Goal: Information Seeking & Learning: Learn about a topic

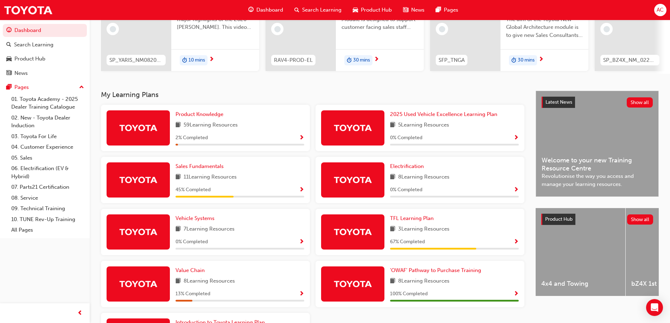
scroll to position [106, 0]
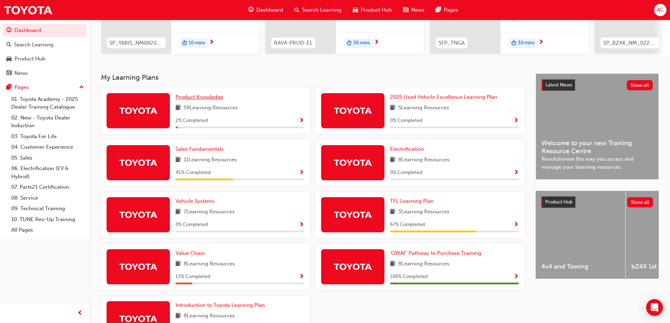
click at [210, 100] on span "Product Knowledge" at bounding box center [200, 97] width 48 height 6
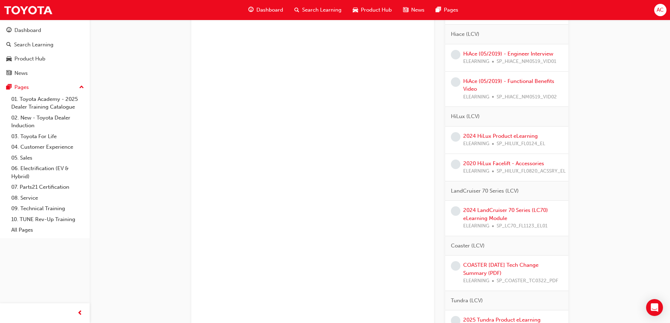
scroll to position [1337, 0]
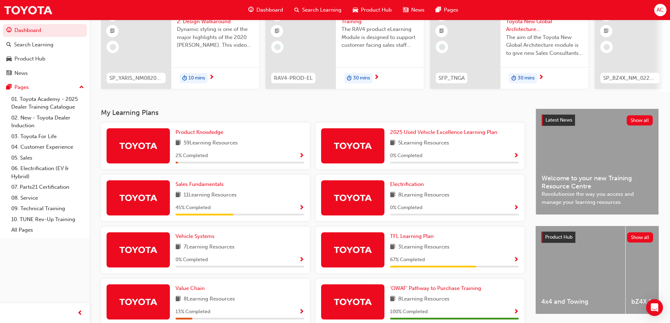
scroll to position [106, 0]
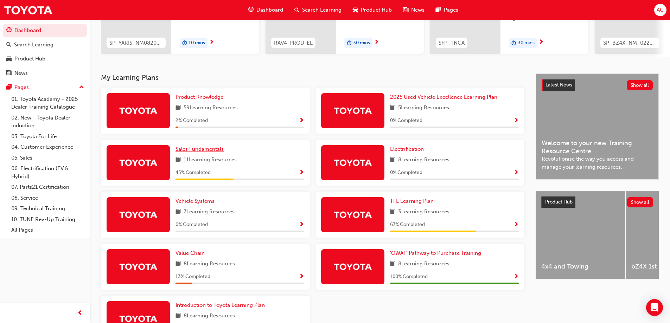
click at [216, 150] on span "Sales Fundamentals" at bounding box center [200, 149] width 48 height 6
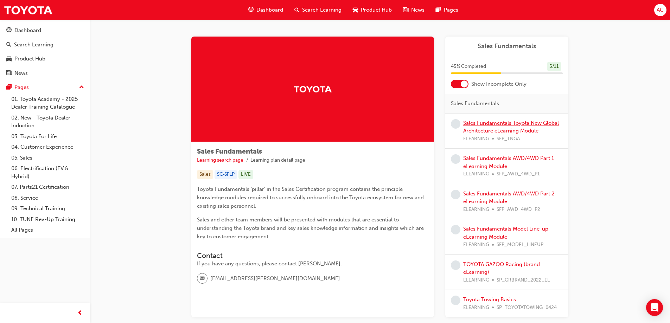
click at [504, 128] on link "Sales Fundamentals Toyota New Global Architecture eLearning Module" at bounding box center [511, 127] width 96 height 14
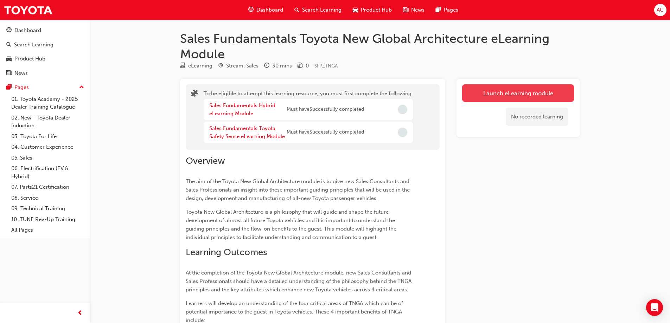
click at [511, 91] on button "Launch eLearning module" at bounding box center [518, 93] width 112 height 18
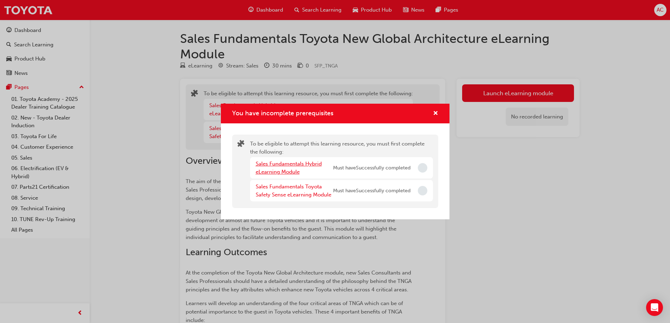
click at [285, 169] on link "Sales Fundamentals Hybrid eLearning Module" at bounding box center [289, 168] width 66 height 14
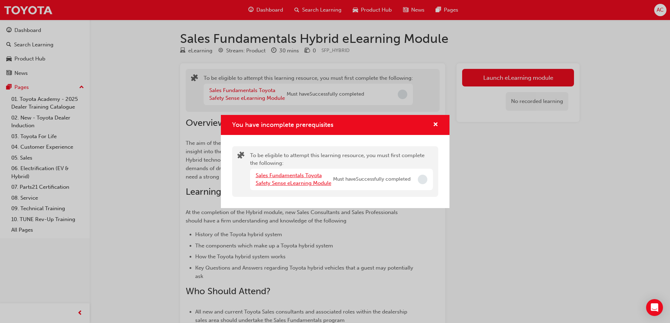
click at [307, 181] on link "Sales Fundamentals Toyota Safety Sense eLearning Module" at bounding box center [294, 179] width 76 height 14
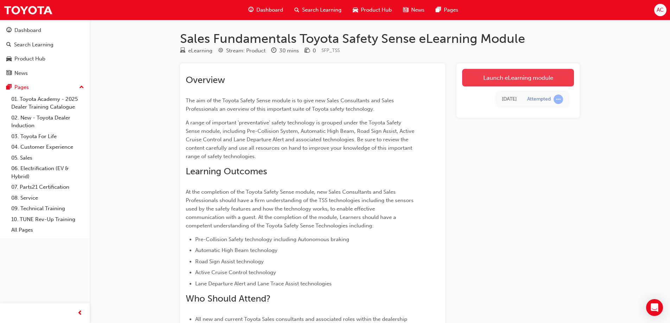
click at [509, 74] on link "Launch eLearning module" at bounding box center [518, 78] width 112 height 18
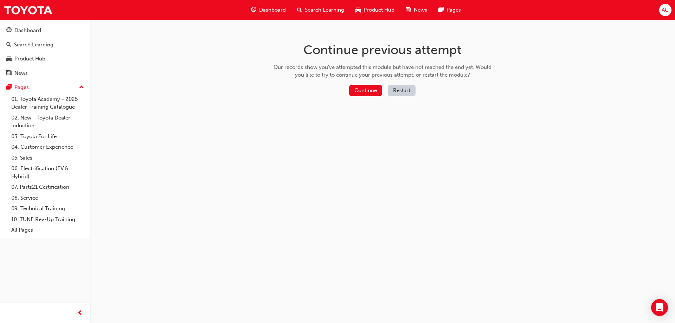
click at [401, 90] on button "Restart" at bounding box center [402, 91] width 28 height 12
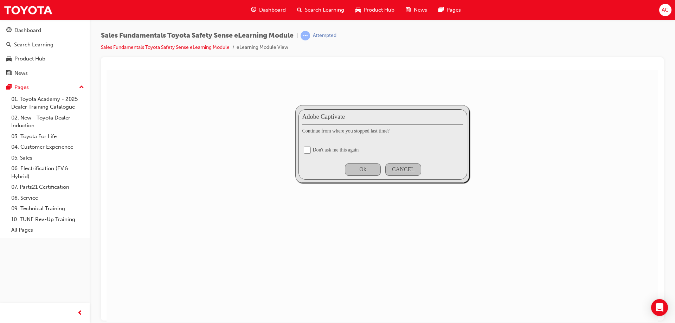
click at [328, 149] on div "Don't ask me this again" at bounding box center [336, 150] width 46 height 6
click at [359, 172] on div "Ok" at bounding box center [363, 169] width 36 height 12
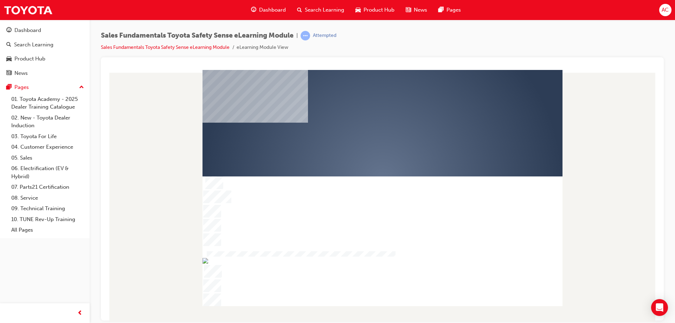
click at [362, 160] on div "play" at bounding box center [362, 160] width 0 height 0
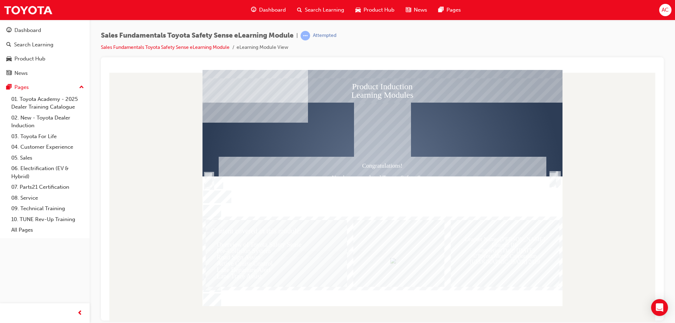
click at [555, 182] on div "Trigger this button to exit" at bounding box center [553, 187] width 7 height 15
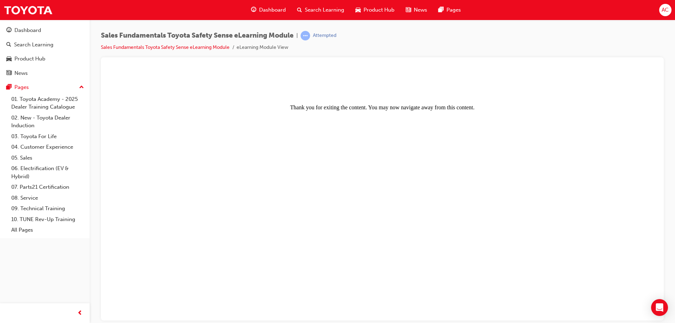
click at [356, 185] on body "Thank you for exiting the content. You may now navigate away from this content." at bounding box center [382, 195] width 546 height 247
click at [264, 9] on span "Dashboard" at bounding box center [272, 10] width 27 height 8
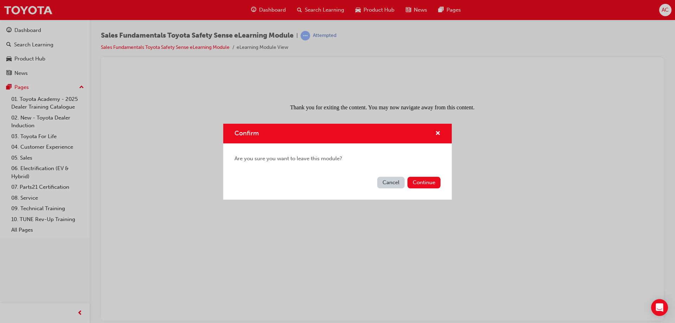
click at [401, 182] on button "Cancel" at bounding box center [390, 183] width 27 height 12
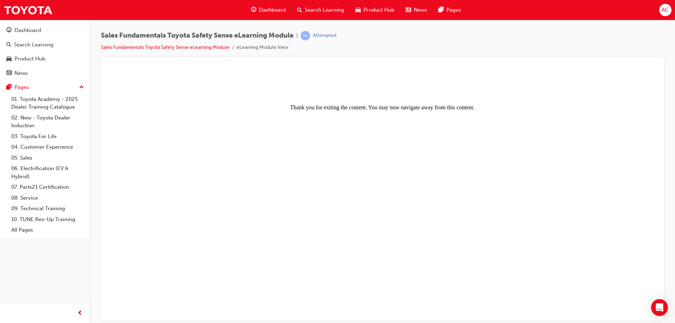
click at [393, 158] on body "Thank you for exiting the content. You may now navigate away from this content." at bounding box center [382, 195] width 546 height 247
click at [325, 38] on div "Attempted" at bounding box center [325, 35] width 24 height 7
click at [259, 9] on span "Dashboard" at bounding box center [272, 10] width 27 height 8
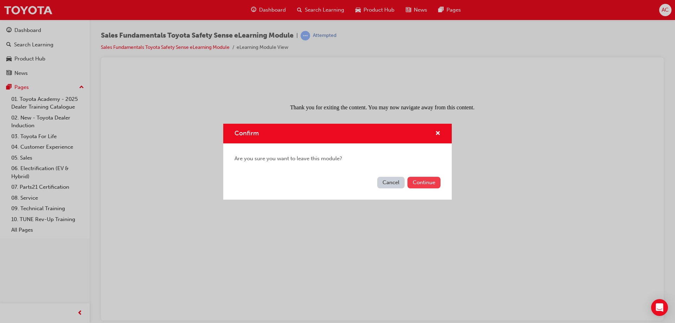
click at [418, 180] on button "Continue" at bounding box center [424, 183] width 33 height 12
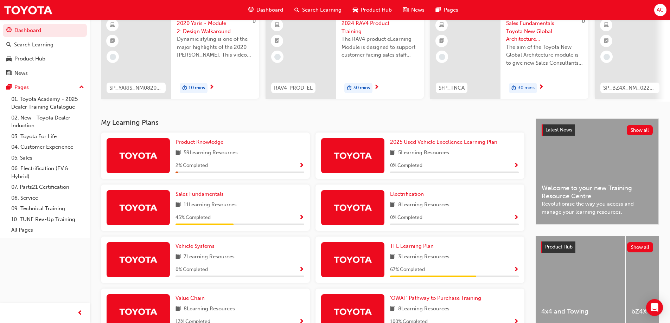
scroll to position [162, 0]
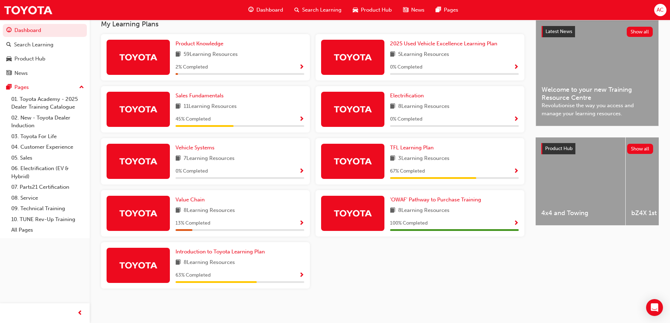
click at [180, 195] on div "Value Chain 8 Learning Resources 13 % Completed" at bounding box center [205, 213] width 209 height 46
click at [183, 199] on span "Value Chain" at bounding box center [190, 200] width 29 height 6
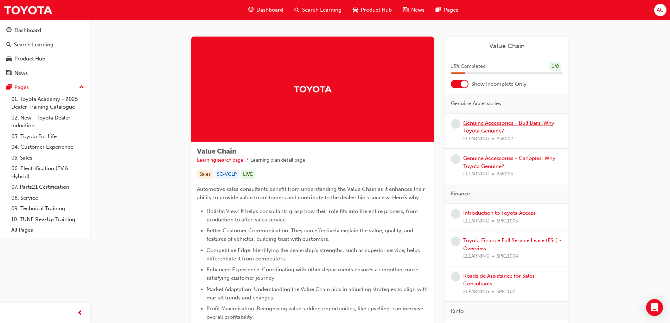
click at [479, 133] on link "Genuine Accessories - Bull Bars. Why Toyota Genuine?" at bounding box center [508, 127] width 91 height 14
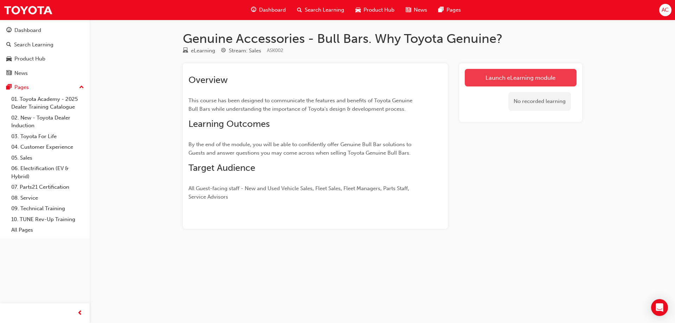
click at [541, 77] on link "Launch eLearning module" at bounding box center [521, 78] width 112 height 18
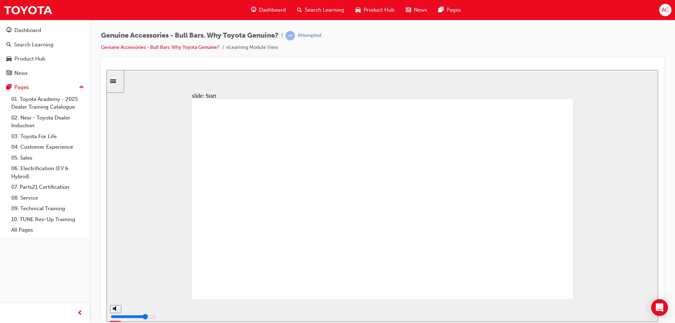
click at [600, 279] on div "slide: Learning Objectives Check Notes (starting from By the end…) Learning Obj…" at bounding box center [383, 196] width 552 height 252
drag, startPoint x: 600, startPoint y: 279, endPoint x: 483, endPoint y: 226, distance: 128.8
click at [483, 226] on div "slide: Learning Objectives Check Notes (starting from By the end…) Learning Obj…" at bounding box center [383, 196] width 552 height 252
type input "11900"
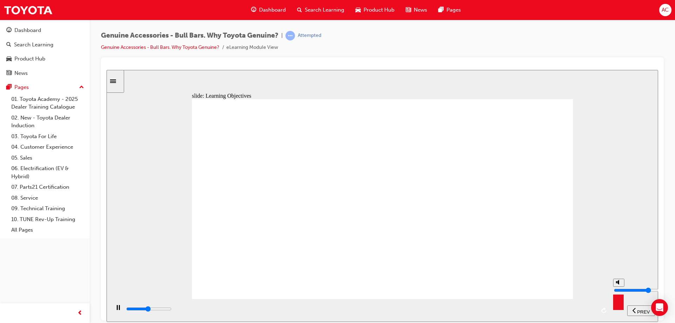
type input "6"
type input "12300"
type input "6"
click at [617, 287] on input "volume" at bounding box center [636, 290] width 45 height 6
click at [613, 214] on div "slide: Learning Objectives Check Notes (starting from By the end…) Learning Obj…" at bounding box center [383, 196] width 552 height 252
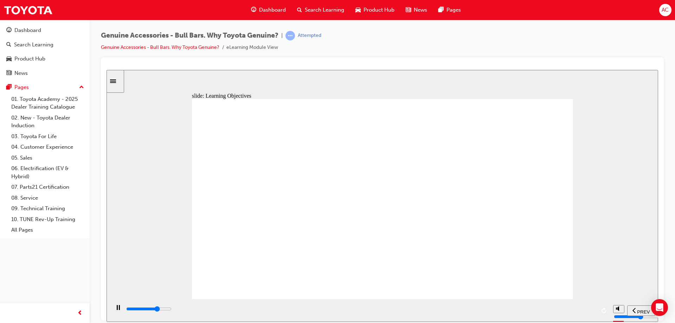
drag, startPoint x: 611, startPoint y: 246, endPoint x: 607, endPoint y: 247, distance: 3.9
click at [607, 247] on div "slide: Learning Objectives Check Notes (starting from By the end…) Learning Obj…" at bounding box center [383, 196] width 552 height 252
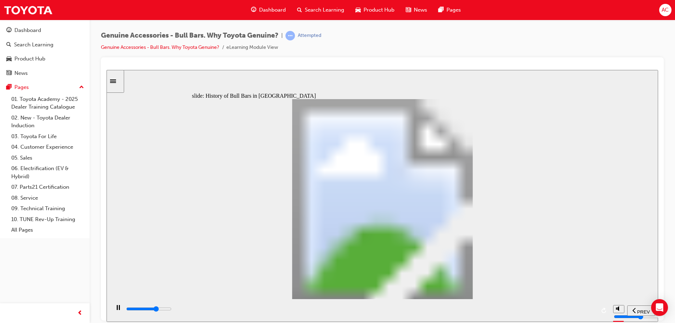
click at [605, 220] on div "slide: History of Bull Bars in [GEOGRAPHIC_DATA] History of Bull Bars in [GEOGR…" at bounding box center [383, 196] width 552 height 252
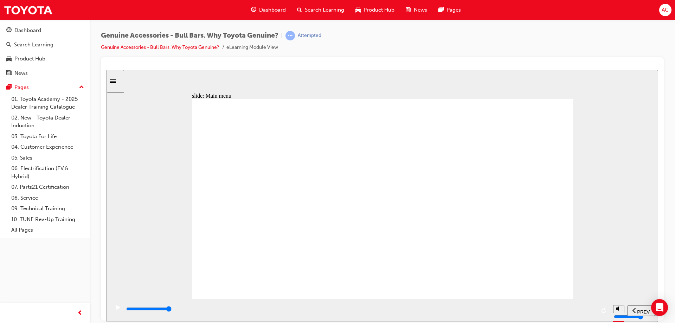
drag, startPoint x: 552, startPoint y: 152, endPoint x: 548, endPoint y: 152, distance: 3.5
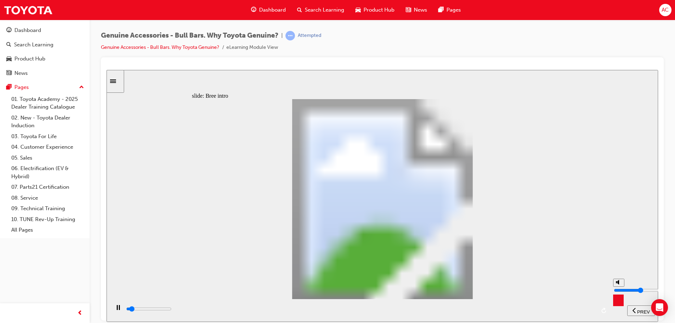
click at [618, 289] on input "volume" at bounding box center [636, 290] width 45 height 6
click at [612, 180] on div "slide: Bree intro Rectangle Bree the builder [PERSON_NAME] is a Site Supervisor…" at bounding box center [383, 196] width 552 height 252
drag, startPoint x: 557, startPoint y: 226, endPoint x: 350, endPoint y: 98, distance: 243.6
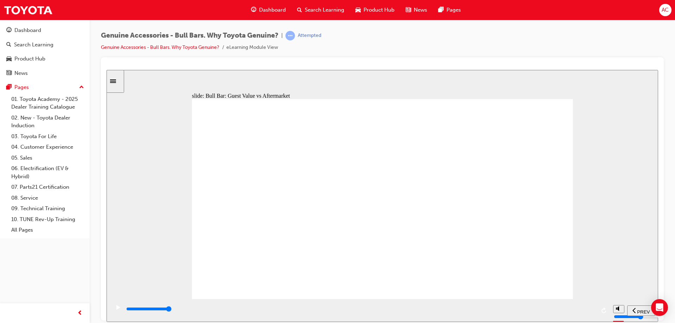
drag, startPoint x: 523, startPoint y: 197, endPoint x: 526, endPoint y: 209, distance: 12.8
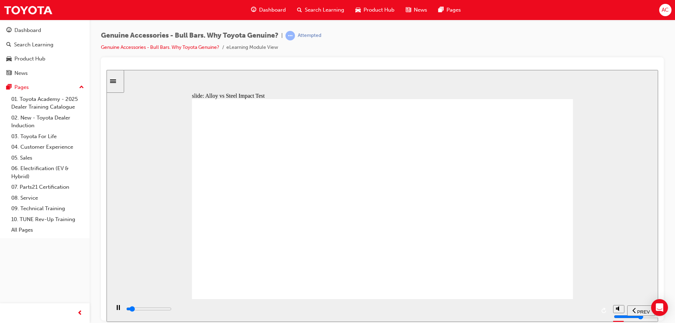
click at [616, 218] on div "slide: Alloy vs Steel Impact Test You’d be surprised! How does Alloy perform ag…" at bounding box center [383, 196] width 552 height 252
type input "19700"
type input "5"
type input "19900"
type input "4"
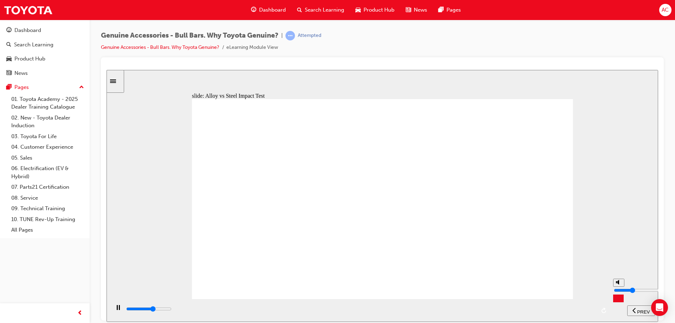
type input "20800"
type input "3"
type input "21200"
drag, startPoint x: 619, startPoint y: 287, endPoint x: 620, endPoint y: 292, distance: 5.7
type input "3"
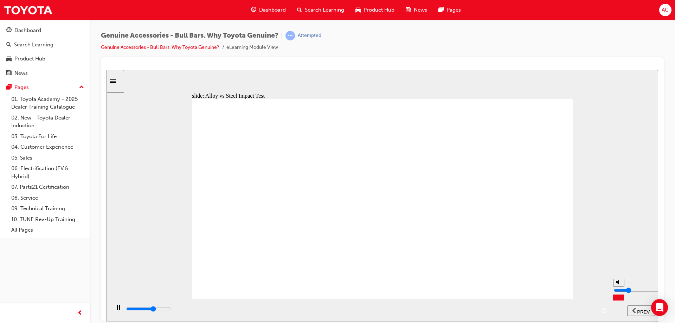
click at [620, 292] on input "volume" at bounding box center [636, 290] width 45 height 6
click at [618, 199] on div "slide: Alloy vs Steel Impact Test You’d be surprised! How does Alloy perform ag…" at bounding box center [383, 196] width 552 height 252
drag, startPoint x: 460, startPoint y: 118, endPoint x: 242, endPoint y: 119, distance: 217.7
click at [256, 119] on div "Next How does Alloy perform against Steel ? Group 1 Characteristic Alloy Steel …" at bounding box center [382, 202] width 381 height 206
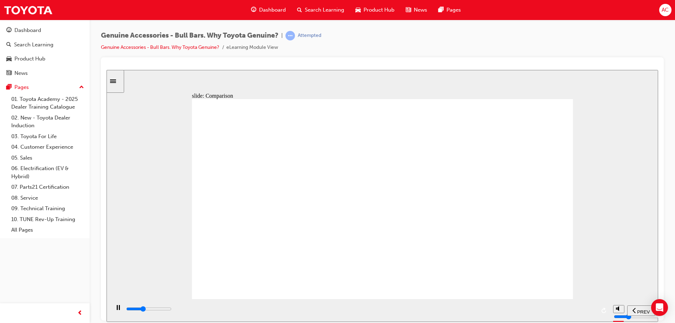
drag, startPoint x: 212, startPoint y: 118, endPoint x: 453, endPoint y: 124, distance: 241.0
click at [453, 124] on div "Next How does Alloy perform against Steel ? Group 1 Characteristic Alloy Steel …" at bounding box center [382, 202] width 381 height 206
drag, startPoint x: 452, startPoint y: 126, endPoint x: 271, endPoint y: 123, distance: 181.2
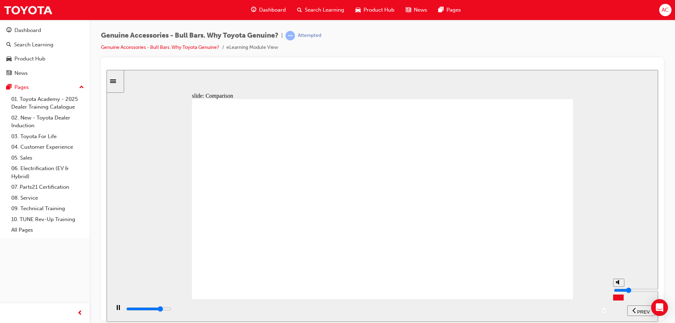
click at [620, 291] on input "volume" at bounding box center [636, 290] width 45 height 6
type input "23000"
type input "6"
type input "23200"
type input "6"
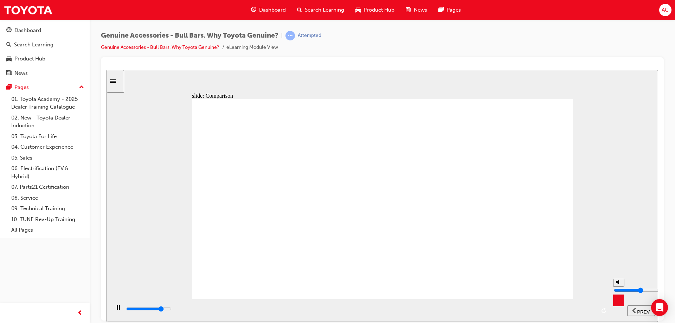
click at [619, 288] on input "volume" at bounding box center [636, 290] width 45 height 6
click at [606, 203] on div "slide: Comparison Next How does Alloy perform against Steel ? Group 1 Character…" at bounding box center [383, 196] width 552 height 252
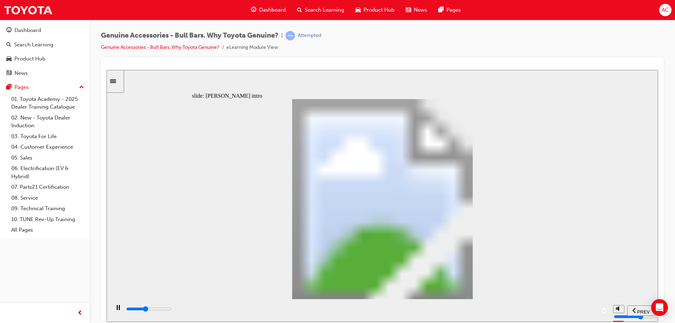
drag, startPoint x: 122, startPoint y: 287, endPoint x: 112, endPoint y: 308, distance: 23.3
click at [121, 288] on div "slide: [PERSON_NAME] intro Rectangle [PERSON_NAME] the [PERSON_NAME] didn’t lis…" at bounding box center [383, 196] width 552 height 252
click at [114, 307] on div "play/pause" at bounding box center [118, 311] width 12 height 12
click at [116, 310] on icon "play/pause" at bounding box center [118, 307] width 4 height 5
click at [608, 155] on div "slide: [PERSON_NAME] intro [PERSON_NAME] looked at the facts. Firstly, [PERSON_…" at bounding box center [383, 196] width 552 height 252
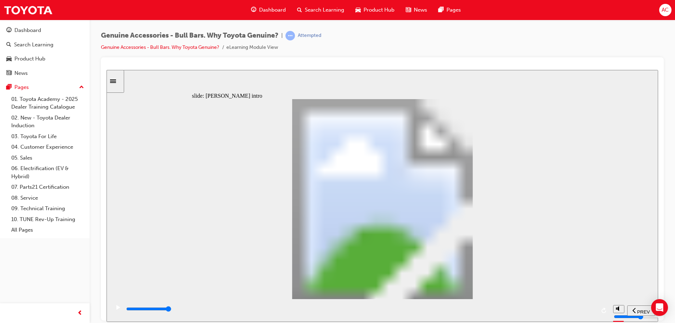
type input "8500"
click at [674, 183] on div "Genuine Accessories - Bull Bars. Why Toyota Genuine? | Attempted Genuine Access…" at bounding box center [383, 163] width 586 height 286
type input "9"
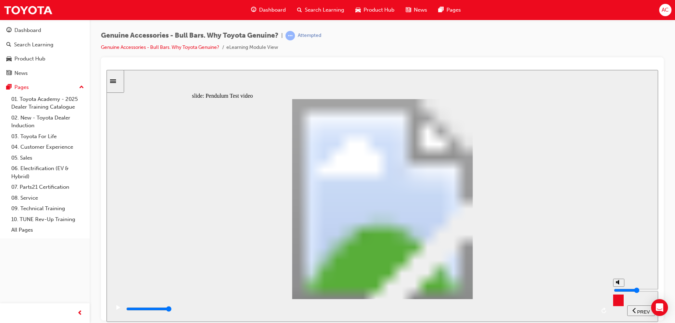
type input "4"
type input "10"
type input "4"
click at [618, 291] on input "volume" at bounding box center [636, 290] width 45 height 6
type input "11"
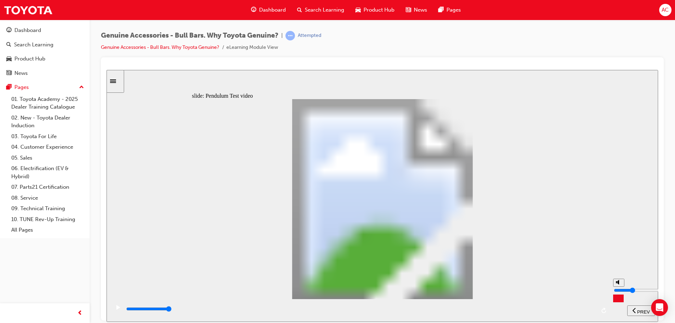
type input "6"
type input "11"
type input "6"
click at [619, 287] on input "volume" at bounding box center [636, 290] width 45 height 6
click at [625, 255] on div "slide: Pendulum Test video Button 3 Click the Play button to watch the video Wh…" at bounding box center [383, 196] width 552 height 252
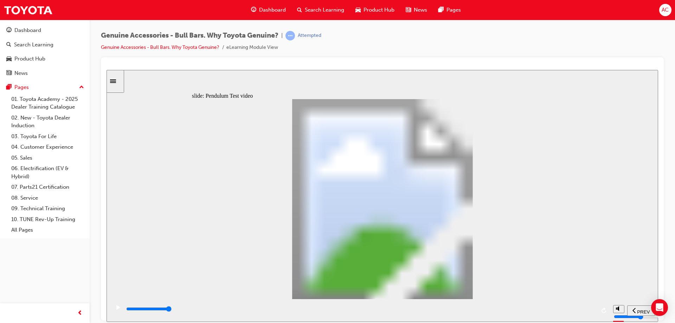
type input "102"
type input "5100"
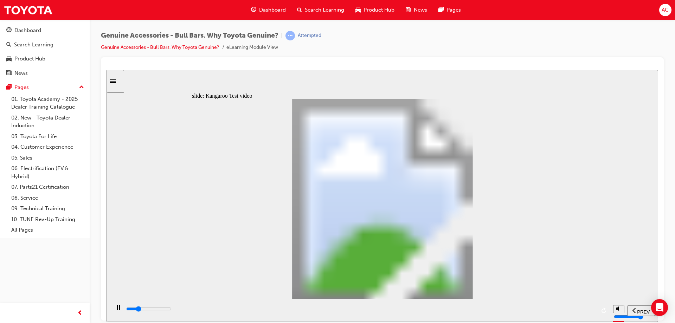
type input "0"
type input "5100"
type input "0"
type input "5200"
type input "0"
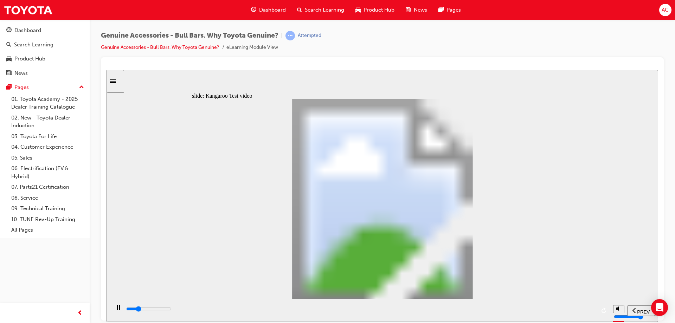
type input "5200"
type input "0"
type input "5200"
type input "0"
type input "5200"
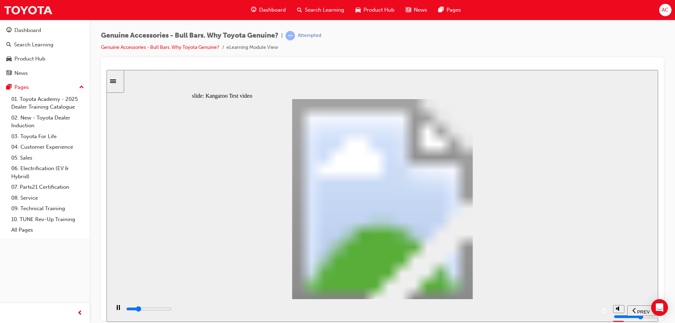
type input "0"
type input "5200"
type input "0"
type input "5200"
type input "0"
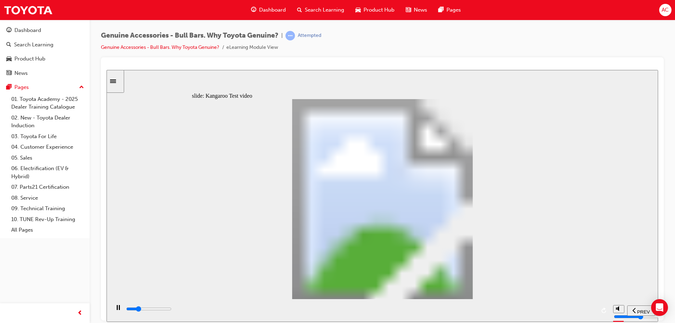
type input "5300"
type input "0"
type input "5300"
type input "0"
type input "5300"
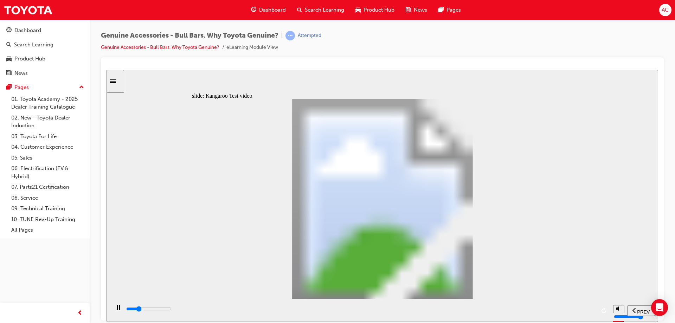
type input "0"
type input "5300"
type input "0"
type input "5300"
type input "0"
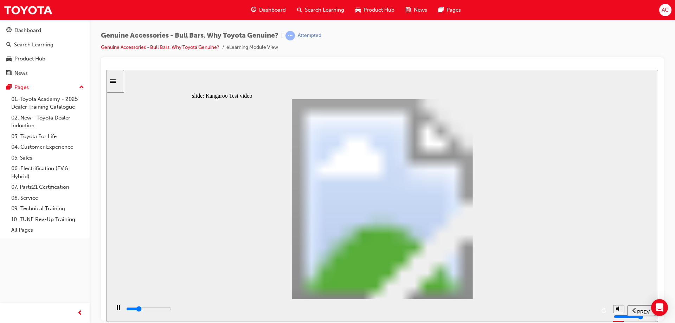
type input "5400"
type input "0"
type input "5400"
type input "0"
type input "5700"
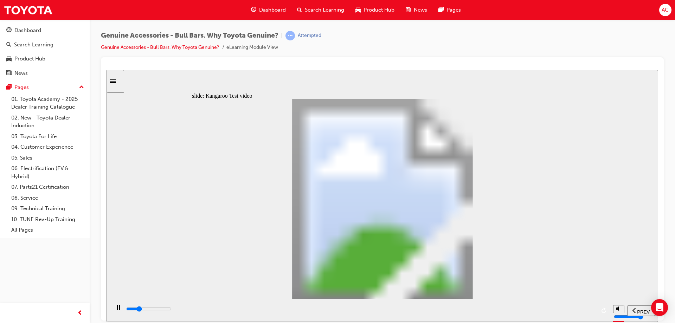
type input "1"
type input "5900"
type input "1"
type input "6200"
type input "1"
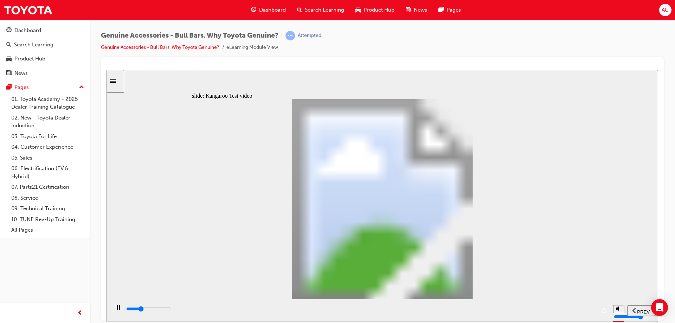
type input "6500"
type input "2"
type input "6700"
type input "2"
type input "7000"
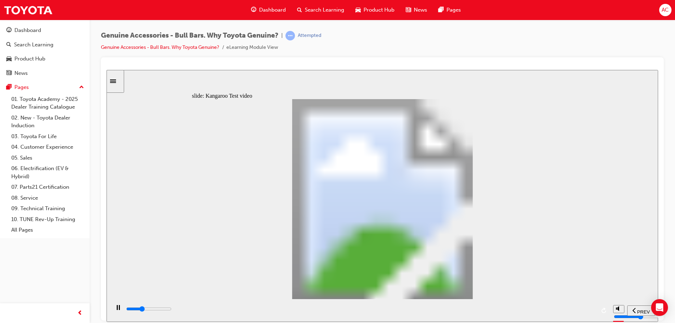
type input "2"
type input "7300"
type input "2"
type input "7500"
type input "3"
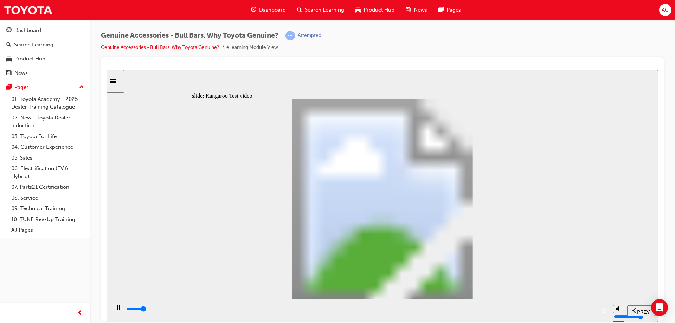
type input "7800"
type input "3"
type input "8000"
type input "3"
type input "8300"
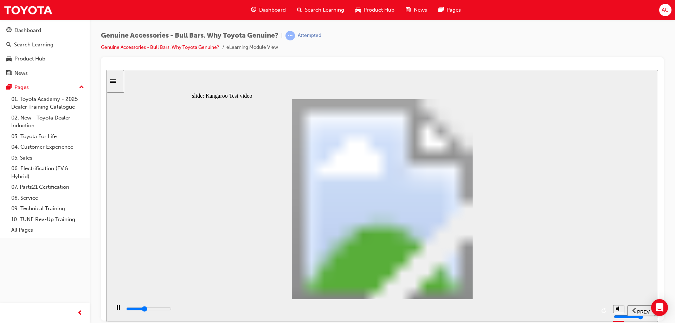
type input "3"
type input "8600"
type input "4"
type input "8800"
type input "4"
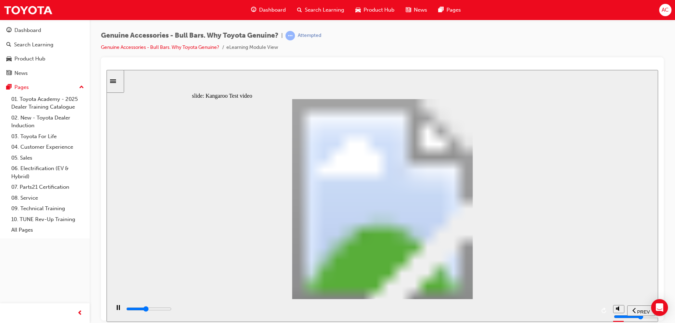
type input "9100"
type input "4"
type input "9400"
type input "4"
type input "9600"
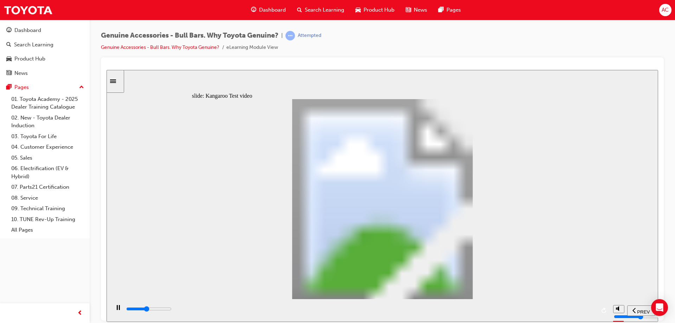
type input "5"
type input "9900"
type input "5"
type input "10200"
type input "5"
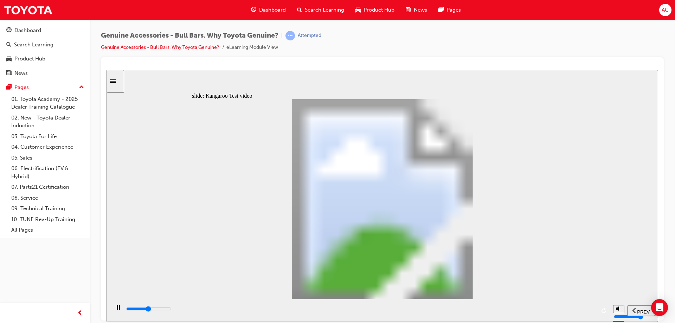
type input "10400"
type input "6"
type input "10700"
type input "6"
type input "11000"
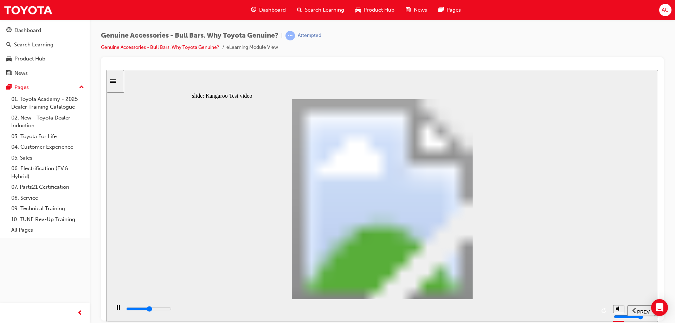
type input "6"
type input "11200"
type input "6"
type input "11500"
type input "7"
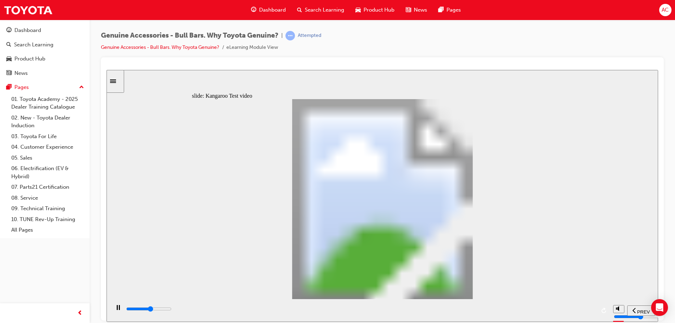
type input "11800"
type input "7"
type input "12000"
type input "7"
type input "12300"
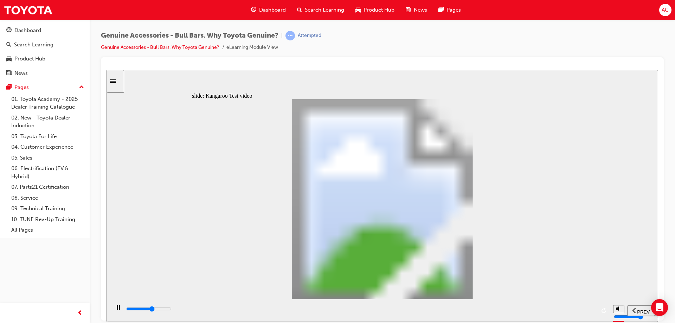
type input "7"
type input "12600"
type input "8"
type input "12800"
type input "8"
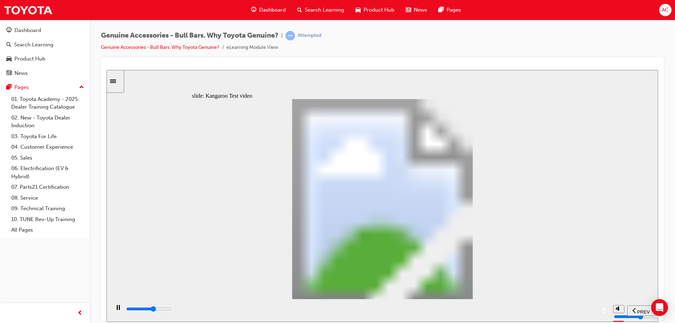
type input "13100"
type input "8"
type input "13400"
type input "8"
type input "13600"
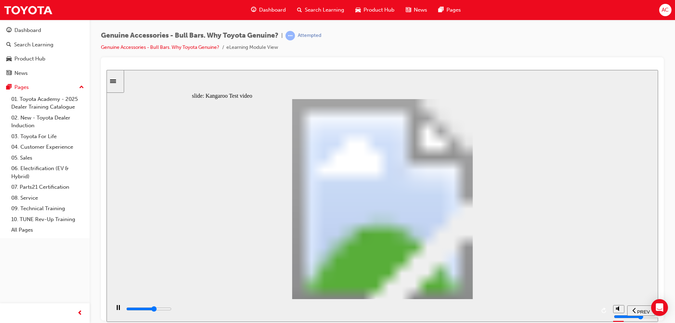
type input "9"
type input "13900"
type input "9"
type input "14100"
type input "9"
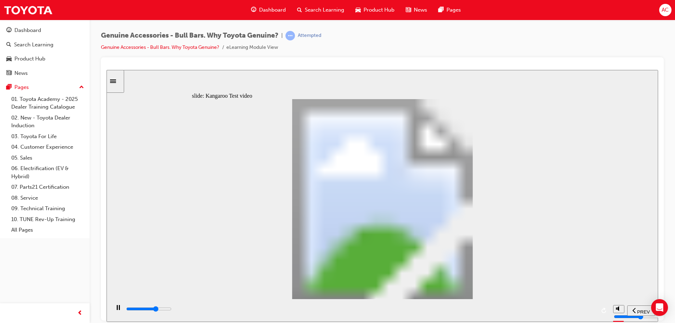
type input "14400"
type input "9"
type input "14700"
type input "10"
type input "14900"
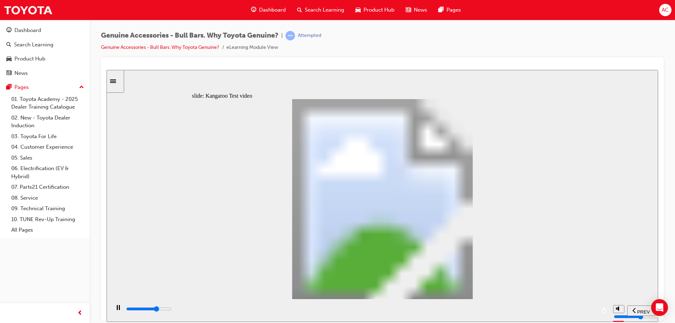
type input "10"
type input "15200"
type input "10"
type input "15500"
type input "11"
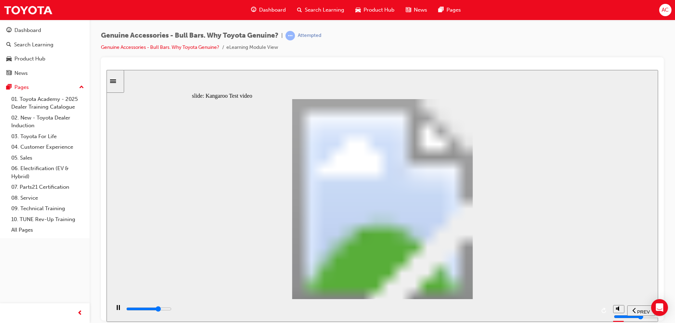
type input "15700"
type input "11"
type input "16000"
type input "11"
type input "16300"
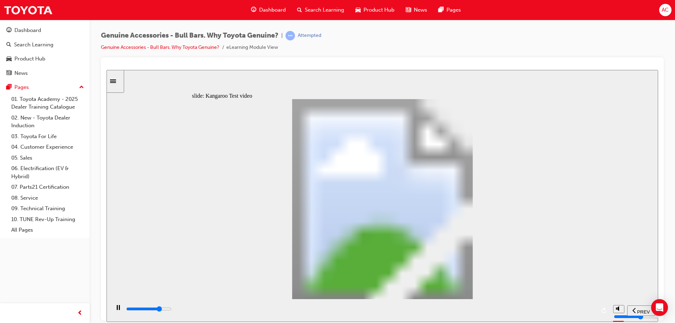
type input "11"
type input "16500"
type input "12"
type input "16800"
type input "12"
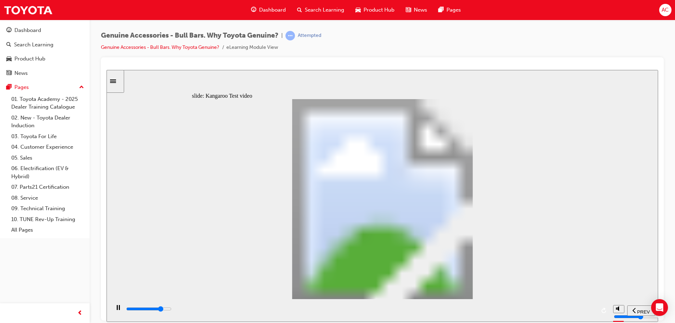
type input "17100"
type input "12"
type input "17300"
type input "12"
type input "17600"
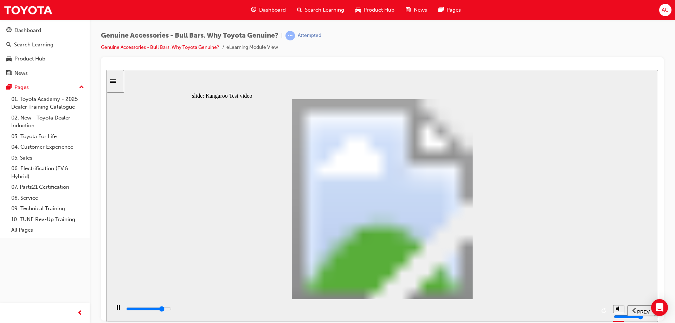
type input "13"
type input "17900"
type input "13"
type input "18100"
type input "13"
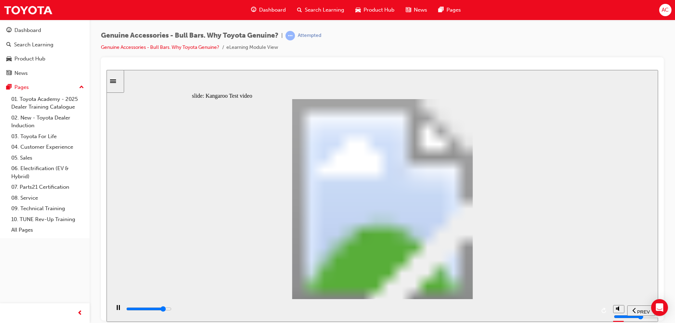
type input "18400"
type input "13"
type input "18700"
type input "14"
type input "18900"
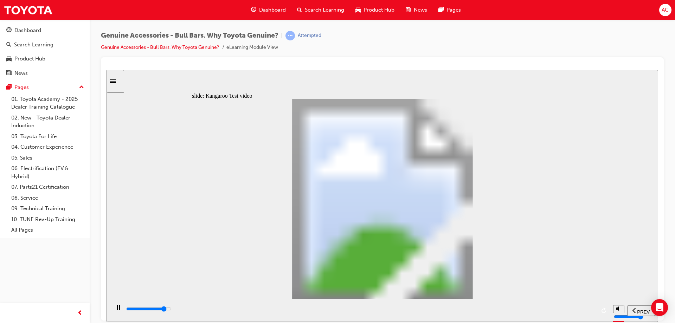
type input "14"
type input "19200"
type input "14"
type input "19500"
type input "15"
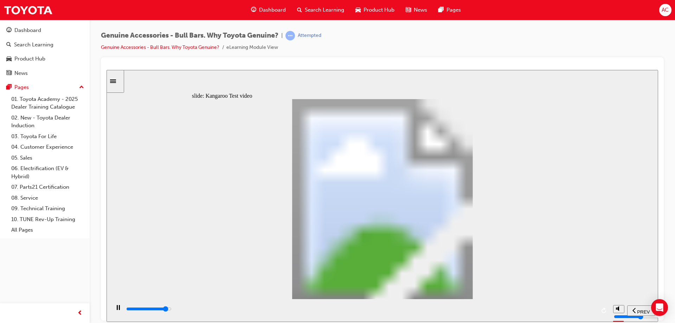
type input "19700"
type input "15"
type input "20000"
type input "15"
type input "20300"
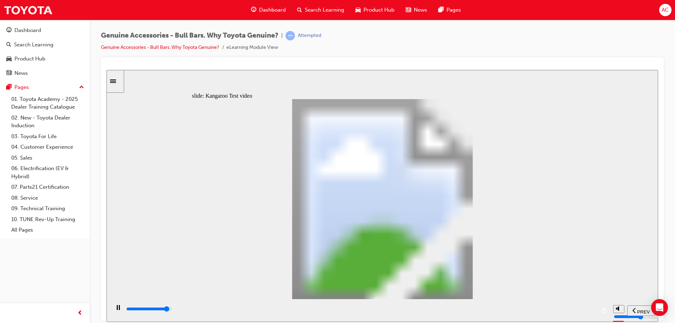
type input "15"
type input "20500"
type input "16"
type input "20800"
type input "16"
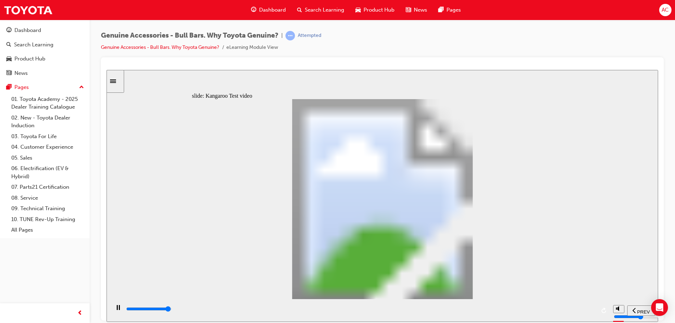
type input "21100"
type input "16"
type input "21300"
type input "16"
type input "21500"
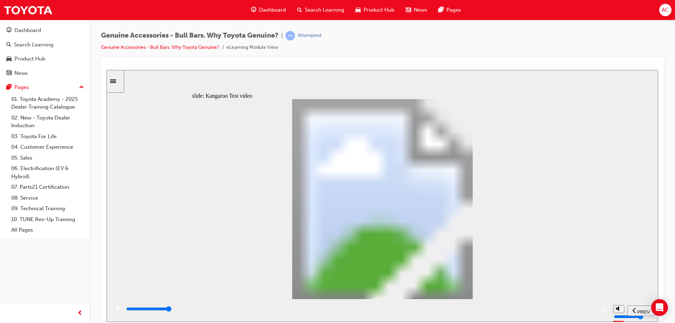
type input "1"
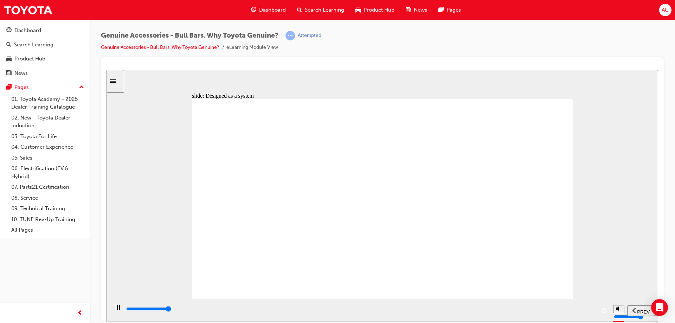
drag, startPoint x: 560, startPoint y: 158, endPoint x: 563, endPoint y: 152, distance: 6.3
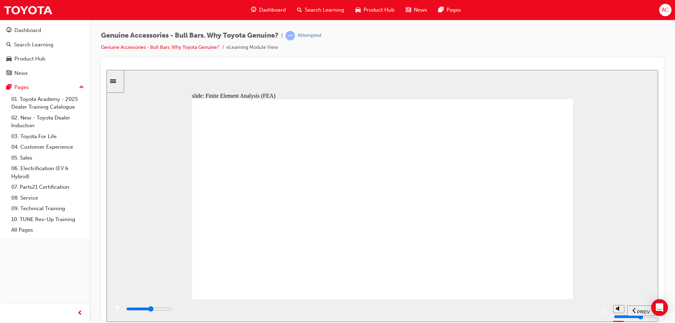
drag, startPoint x: 232, startPoint y: 229, endPoint x: 263, endPoint y: 222, distance: 32.6
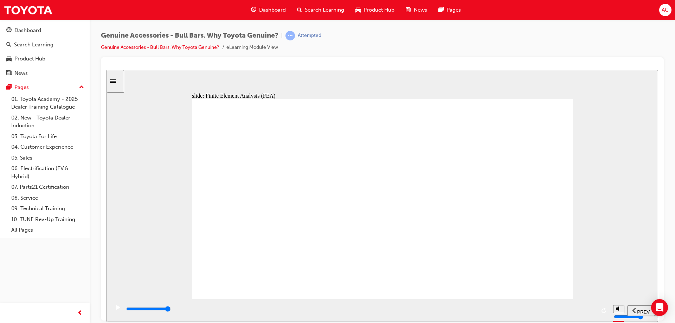
click at [611, 283] on div "slide: Finite Element Analysis (FEA) Multiply 2 Close Rectangle 1 A common misc…" at bounding box center [383, 196] width 552 height 252
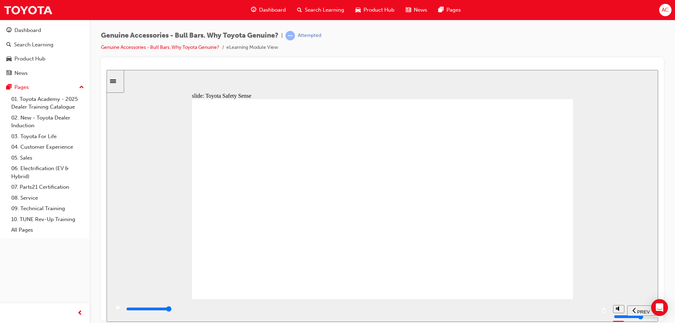
click at [601, 188] on div "slide: Radar and Sensor clearance Multiply 2 Close Rectangular Callout 1 Pentag…" at bounding box center [383, 196] width 552 height 252
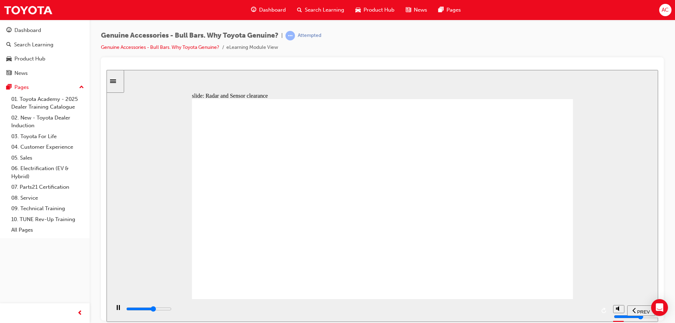
drag, startPoint x: 541, startPoint y: 233, endPoint x: 487, endPoint y: 183, distance: 73.9
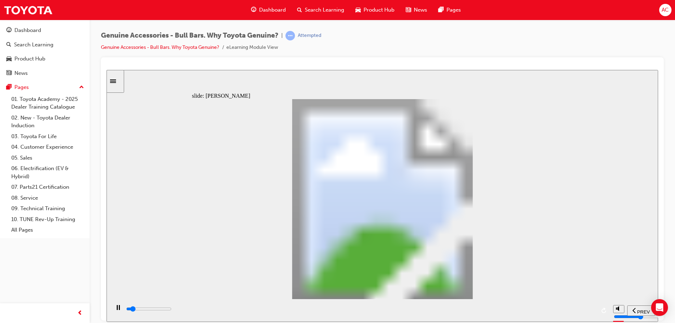
click at [637, 260] on div "slide: [PERSON_NAME] FFB [PERSON_NAME] now has a Genuine Bull Bar for added pro…" at bounding box center [383, 196] width 552 height 252
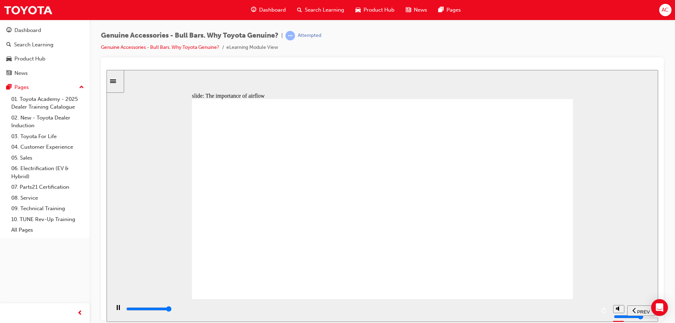
type input "19500"
drag, startPoint x: 290, startPoint y: 232, endPoint x: 377, endPoint y: 187, distance: 97.7
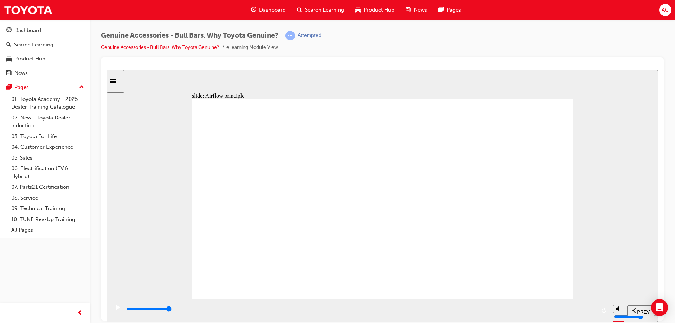
drag, startPoint x: 399, startPoint y: 195, endPoint x: 422, endPoint y: 195, distance: 22.9
click at [422, 195] on div "Toyota Genuine Bull Bars are designed to ensure optimum airflow for engine, tra…" at bounding box center [382, 202] width 381 height 206
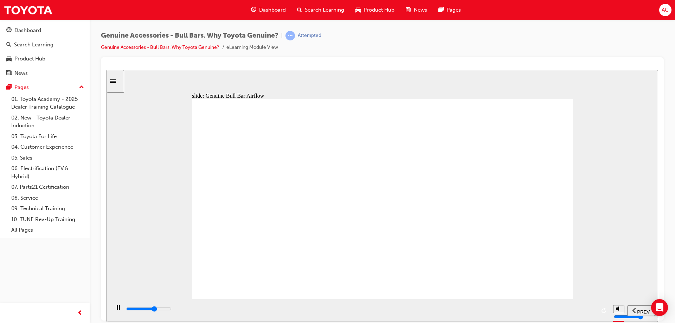
drag, startPoint x: 248, startPoint y: 276, endPoint x: 251, endPoint y: 273, distance: 4.2
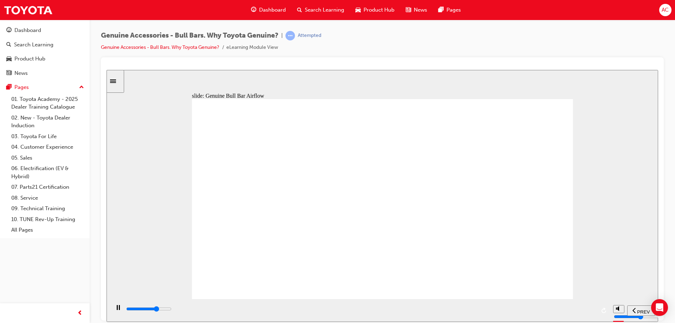
click at [621, 209] on div "slide: Genuine Bull Bar Airflow Group 1 thumbs up icon 1 Tested to meet Toyota’…" at bounding box center [383, 196] width 552 height 252
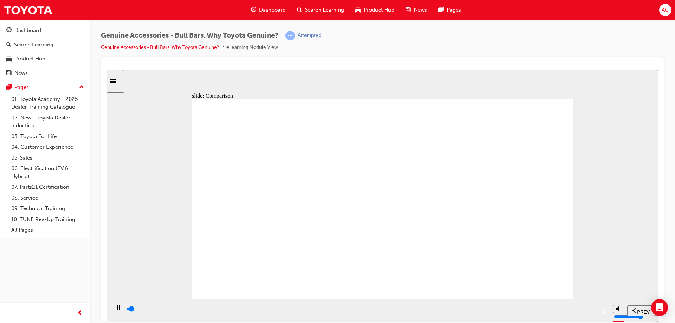
drag, startPoint x: 619, startPoint y: 211, endPoint x: 614, endPoint y: 212, distance: 5.5
click at [615, 212] on div "slide: Aftermarket 2 2 Let’s see Aftermarket Bull Bars, due to their modular de…" at bounding box center [383, 196] width 552 height 252
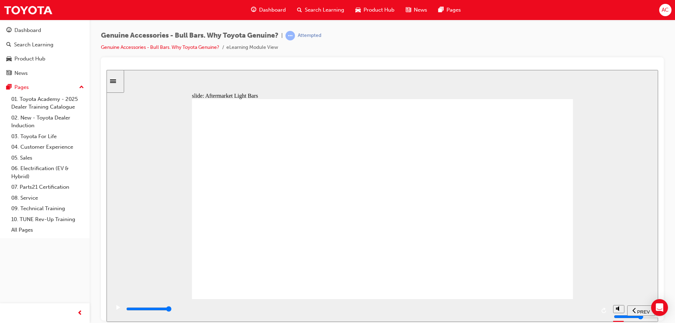
drag, startPoint x: 475, startPoint y: 144, endPoint x: 504, endPoint y: 141, distance: 29.4
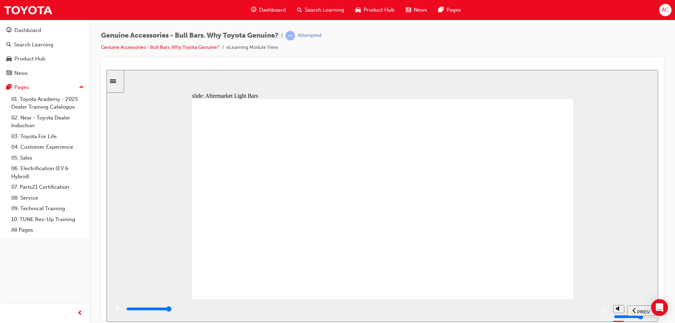
drag, startPoint x: 485, startPoint y: 209, endPoint x: 483, endPoint y: 177, distance: 32.1
drag, startPoint x: 542, startPoint y: 210, endPoint x: 440, endPoint y: 200, distance: 102.9
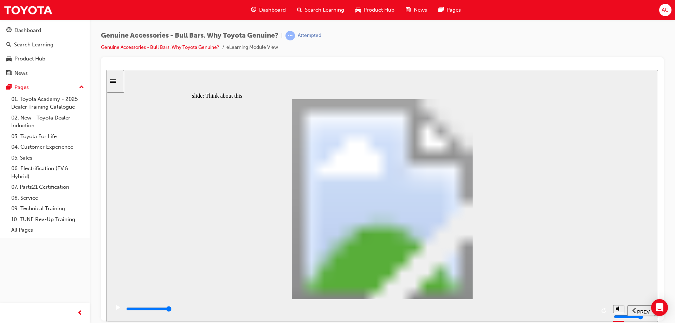
drag, startPoint x: 542, startPoint y: 98, endPoint x: 532, endPoint y: 105, distance: 12.2
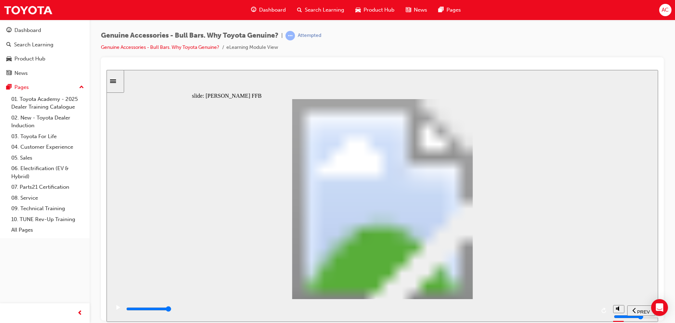
drag, startPoint x: 490, startPoint y: 321, endPoint x: 478, endPoint y: 324, distance: 13.1
drag, startPoint x: 583, startPoint y: 392, endPoint x: 463, endPoint y: 269, distance: 171.9
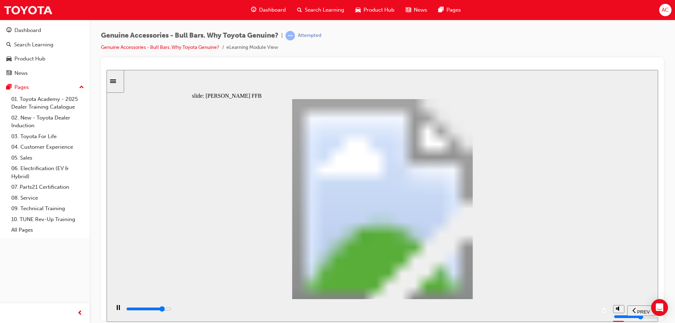
drag, startPoint x: 463, startPoint y: 269, endPoint x: 467, endPoint y: 268, distance: 3.5
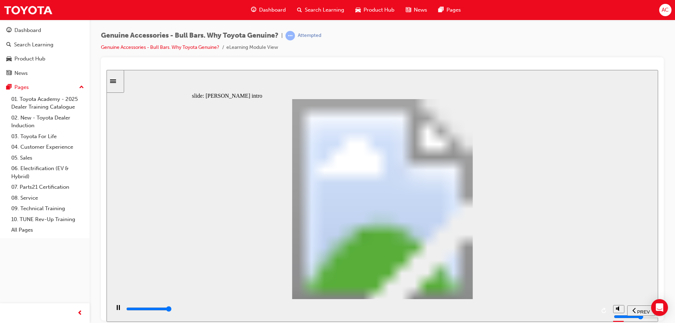
type input "8500"
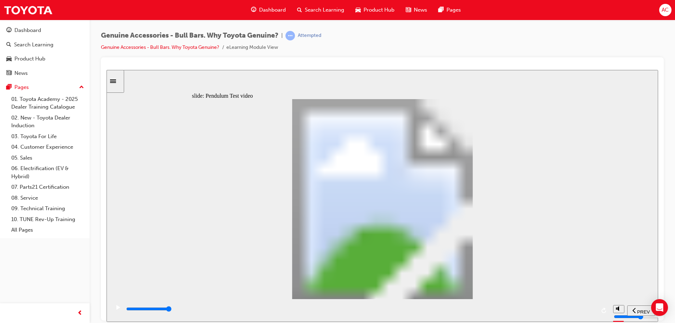
drag, startPoint x: 361, startPoint y: 247, endPoint x: 403, endPoint y: 255, distance: 43.7
click at [403, 255] on div "Button 3 Click the Play button to watch the video Why is this not good enough? …" at bounding box center [382, 202] width 381 height 206
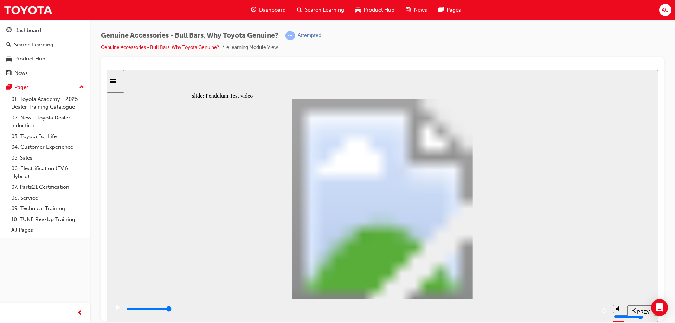
type input "102"
click at [551, 313] on div "playback controls" at bounding box center [361, 309] width 470 height 8
drag, startPoint x: 556, startPoint y: 312, endPoint x: 675, endPoint y: 319, distance: 119.5
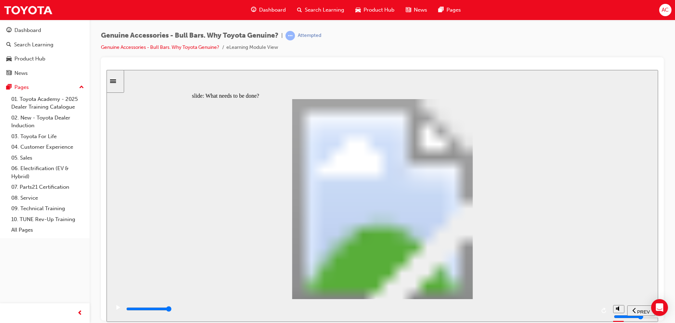
click at [659, 319] on html "​true, true, true, true, true, true​ slide: What needs to be done? Rectangle 1 …" at bounding box center [383, 196] width 552 height 252
drag, startPoint x: 571, startPoint y: 316, endPoint x: 575, endPoint y: 315, distance: 3.7
click at [575, 313] on div "playback controls" at bounding box center [361, 309] width 470 height 8
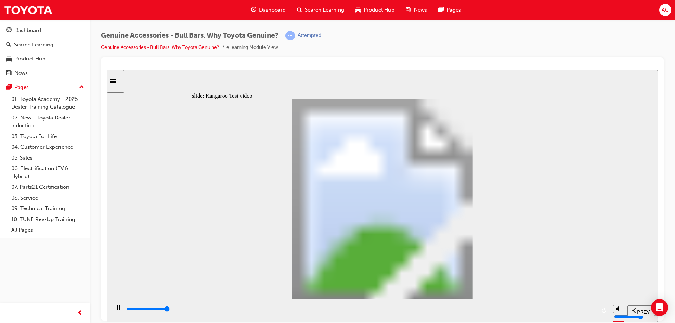
type input "20600"
type input "0"
type input "20700"
type input "0"
type input "20800"
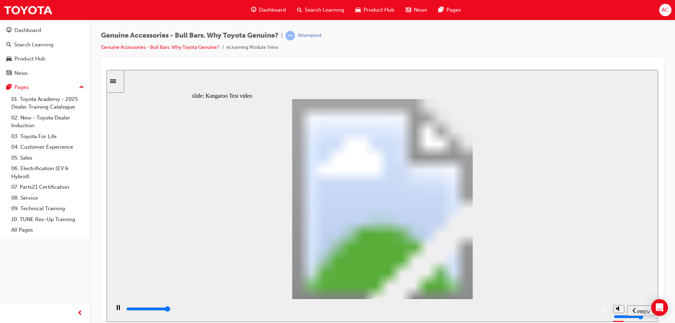
type input "0"
type input "20900"
type input "0"
type input "21000"
type input "0"
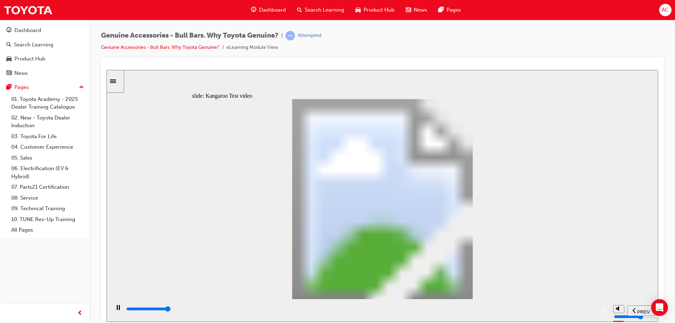
type input "21100"
type input "0"
type input "21200"
type input "0"
drag, startPoint x: 574, startPoint y: 313, endPoint x: 593, endPoint y: 312, distance: 18.7
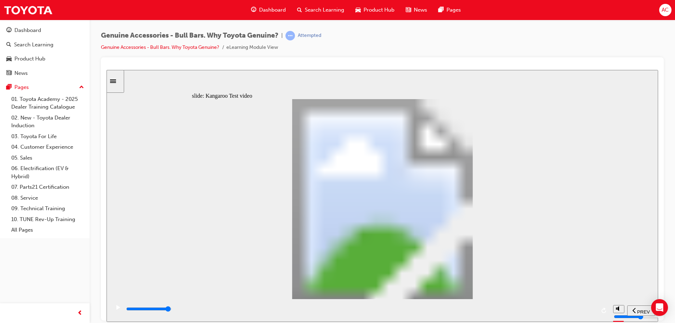
click at [593, 312] on div "playback controls" at bounding box center [361, 309] width 470 height 8
type input "21400"
type input "0"
type input "21400"
type input "0"
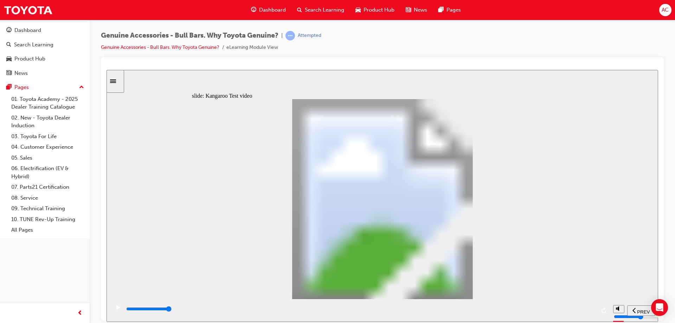
type input "21500"
type input "1"
click at [592, 309] on div "playback controls" at bounding box center [361, 309] width 470 height 8
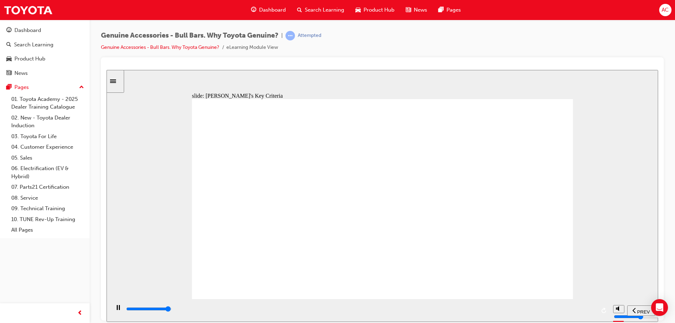
click at [172, 311] on input "slide progress" at bounding box center [148, 309] width 45 height 6
drag, startPoint x: 435, startPoint y: 253, endPoint x: 432, endPoint y: 181, distance: 72.5
drag, startPoint x: 433, startPoint y: 178, endPoint x: 341, endPoint y: 199, distance: 95.4
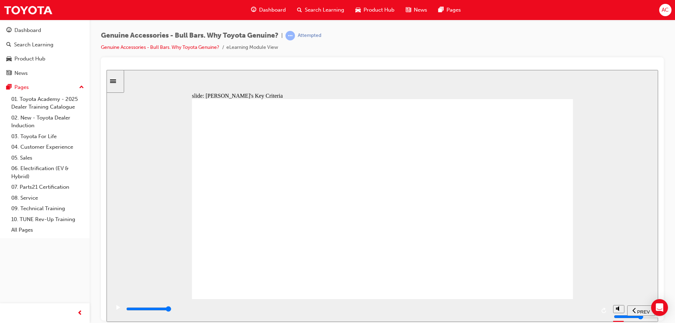
drag, startPoint x: 269, startPoint y: 177, endPoint x: 383, endPoint y: 227, distance: 124.6
click at [589, 312] on div "playback controls" at bounding box center [361, 309] width 470 height 8
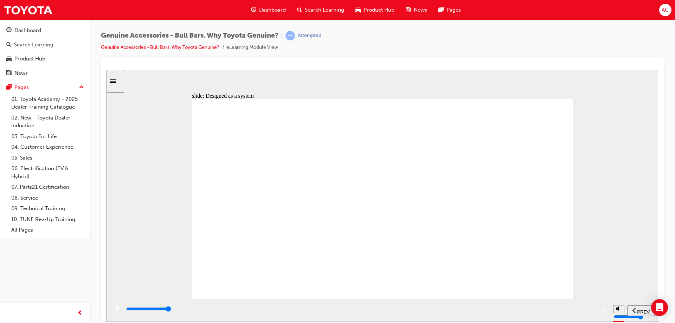
click at [592, 311] on div "playback controls" at bounding box center [361, 309] width 470 height 8
click at [589, 313] on div "playback controls" at bounding box center [361, 309] width 470 height 8
click at [478, 271] on div "Next Designed as a System Genuine Bull Bars link icon 1 Freeform 8 Freeform 9 F…" at bounding box center [382, 202] width 381 height 206
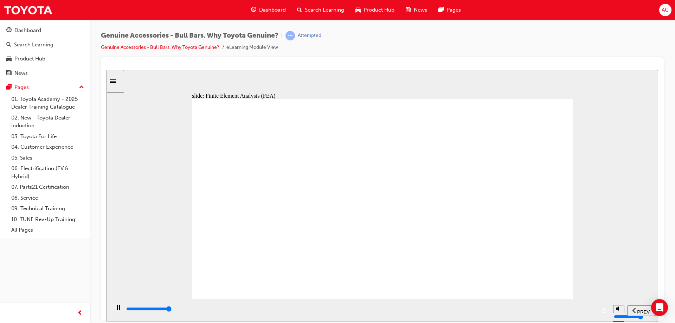
click at [172, 310] on input "slide progress" at bounding box center [148, 309] width 45 height 6
drag, startPoint x: 556, startPoint y: 138, endPoint x: 556, endPoint y: 142, distance: 4.2
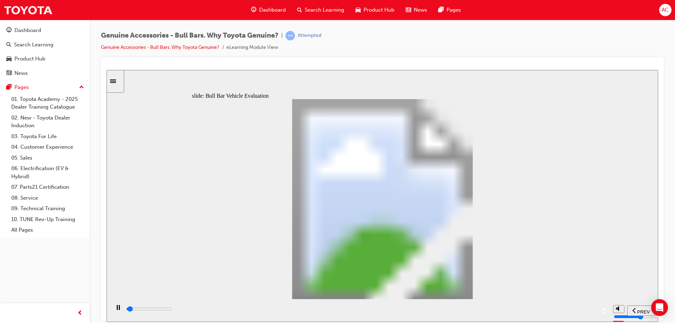
click at [589, 313] on div "playback controls" at bounding box center [361, 309] width 470 height 8
drag, startPoint x: 299, startPoint y: 254, endPoint x: 310, endPoint y: 261, distance: 12.9
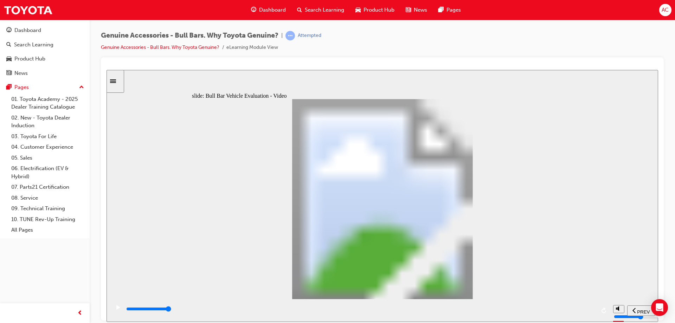
drag, startPoint x: 583, startPoint y: 312, endPoint x: 592, endPoint y: 306, distance: 11.2
click at [591, 307] on div "playback controls" at bounding box center [361, 309] width 470 height 8
drag, startPoint x: 590, startPoint y: 310, endPoint x: 594, endPoint y: 311, distance: 4.3
click at [593, 311] on div "playback controls" at bounding box center [361, 309] width 470 height 8
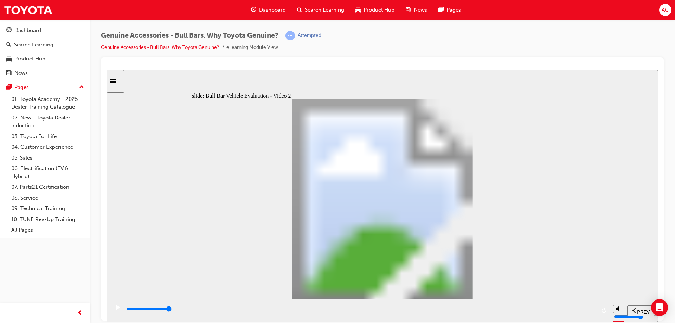
click at [587, 308] on div "playback controls" at bounding box center [361, 309] width 470 height 8
drag, startPoint x: 596, startPoint y: 309, endPoint x: 602, endPoint y: 311, distance: 7.1
click at [602, 311] on div "playback controls" at bounding box center [360, 310] width 500 height 23
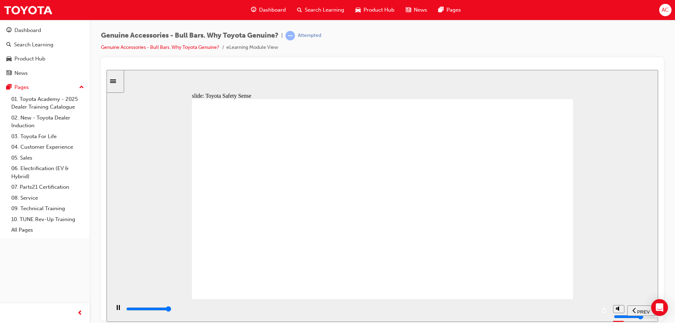
click at [172, 310] on input "slide progress" at bounding box center [148, 309] width 45 height 6
click at [593, 311] on div "playback controls" at bounding box center [361, 309] width 470 height 8
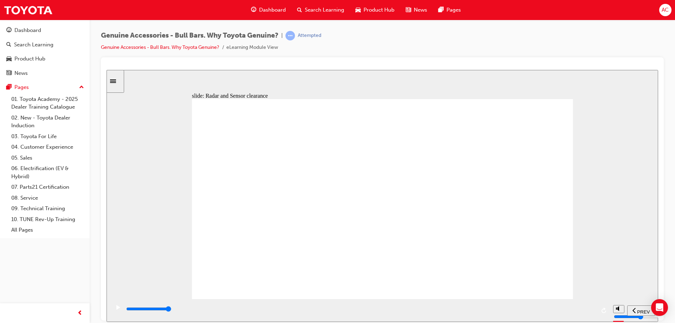
click at [604, 309] on div "playback controls" at bounding box center [360, 310] width 500 height 23
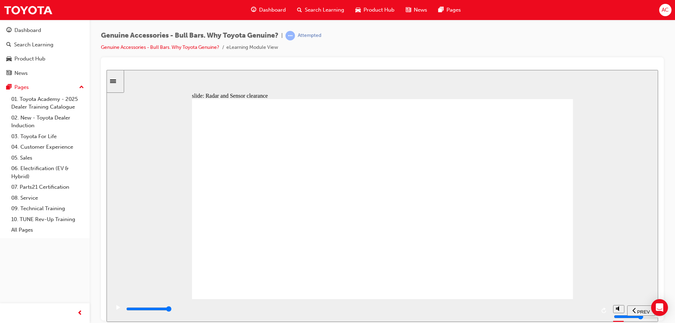
drag, startPoint x: 292, startPoint y: 210, endPoint x: 253, endPoint y: 200, distance: 40.4
drag, startPoint x: 253, startPoint y: 200, endPoint x: 249, endPoint y: 204, distance: 5.7
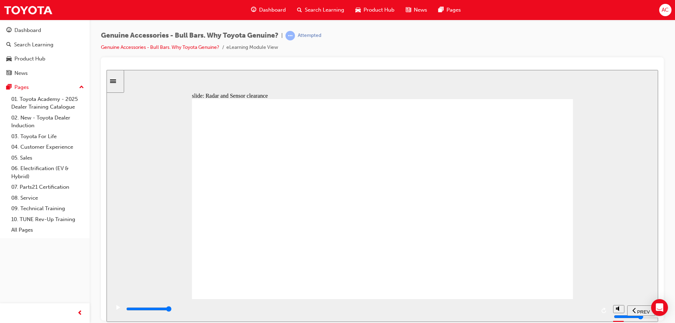
drag, startPoint x: 454, startPoint y: 260, endPoint x: 460, endPoint y: 230, distance: 31.2
drag, startPoint x: 465, startPoint y: 150, endPoint x: 434, endPoint y: 148, distance: 31.1
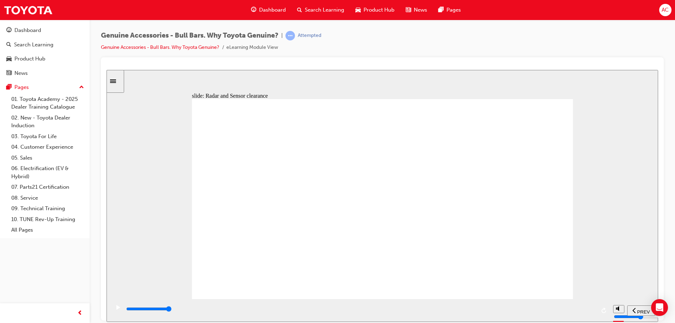
click at [112, 308] on div "play/pause" at bounding box center [118, 311] width 12 height 12
click at [588, 313] on div "playback controls" at bounding box center [361, 309] width 470 height 8
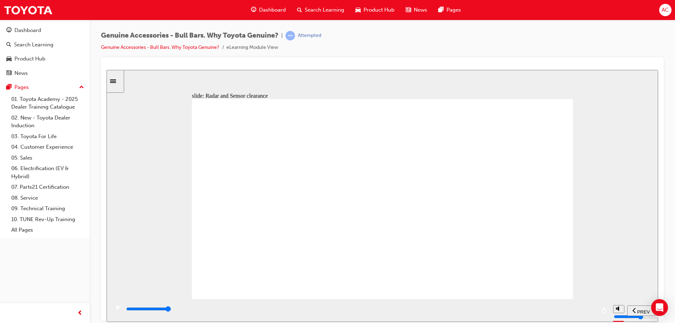
drag, startPoint x: 537, startPoint y: 119, endPoint x: 537, endPoint y: 123, distance: 3.9
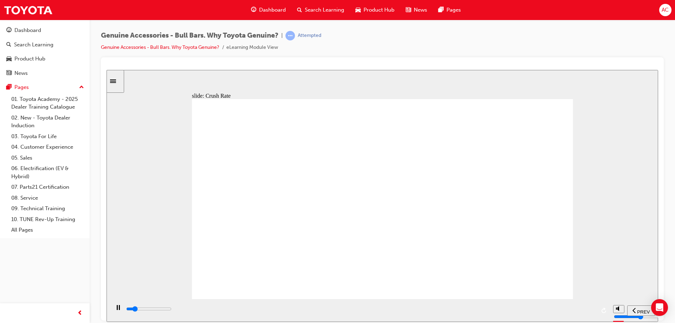
click at [580, 312] on div "playback controls" at bounding box center [361, 309] width 470 height 8
click at [586, 312] on div "playback controls" at bounding box center [361, 309] width 470 height 8
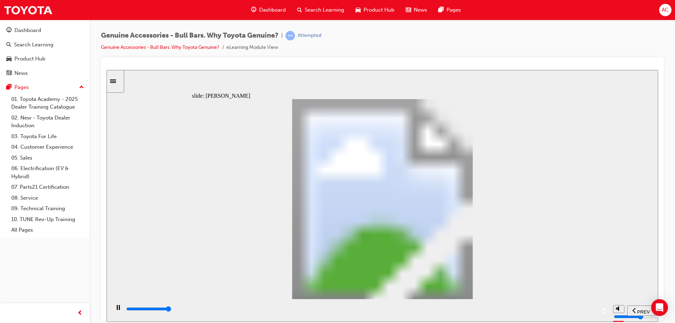
click at [592, 313] on div "playback controls" at bounding box center [361, 309] width 470 height 8
drag, startPoint x: 522, startPoint y: 194, endPoint x: 457, endPoint y: 189, distance: 65.3
drag, startPoint x: 415, startPoint y: 190, endPoint x: 364, endPoint y: 193, distance: 51.5
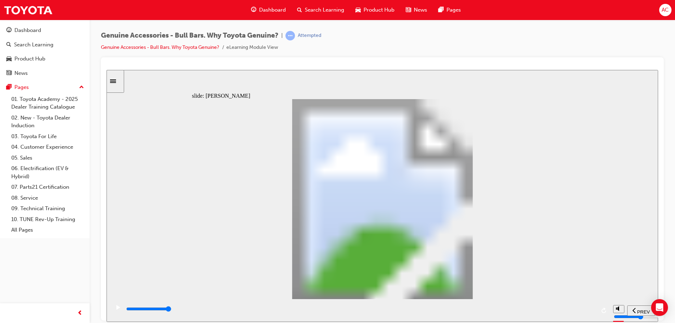
type input "9800"
